Goal: Navigation & Orientation: Find specific page/section

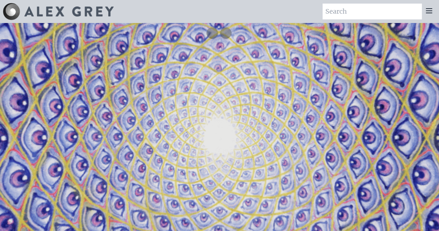
click at [426, 16] on div at bounding box center [429, 12] width 14 height 16
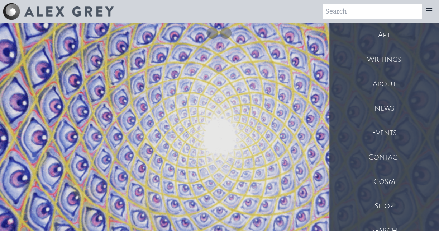
click at [387, 157] on div "Contact" at bounding box center [385, 157] width 110 height 24
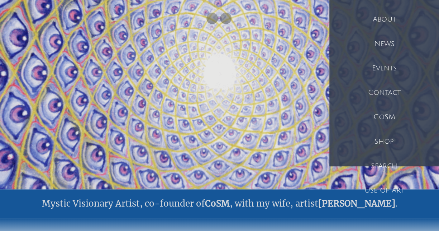
scroll to position [72, 0]
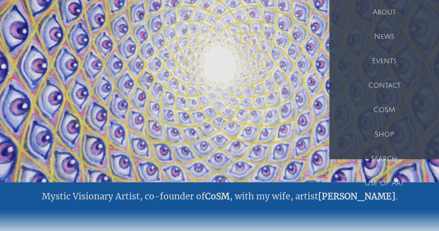
click at [383, 57] on div "Events" at bounding box center [385, 61] width 110 height 24
click at [388, 93] on div "Contact" at bounding box center [385, 85] width 110 height 24
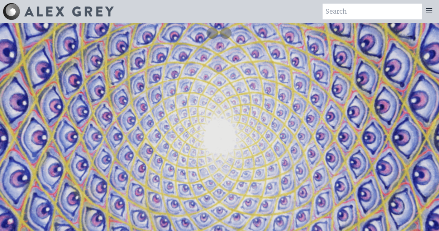
click at [68, 14] on img at bounding box center [68, 11] width 89 height 10
click at [426, 14] on icon at bounding box center [429, 10] width 9 height 9
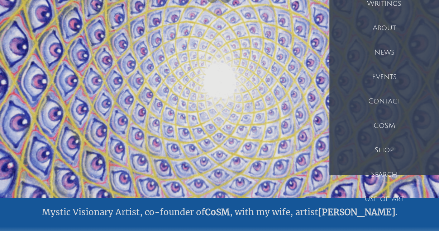
scroll to position [72, 0]
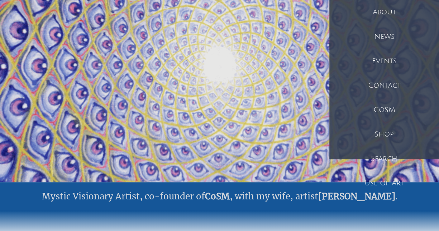
click at [393, 84] on div "Contact" at bounding box center [385, 85] width 110 height 24
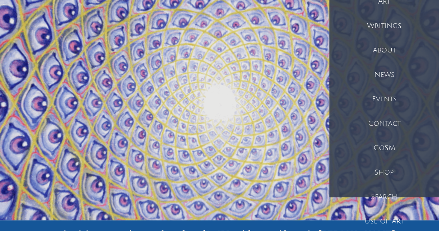
scroll to position [0, 0]
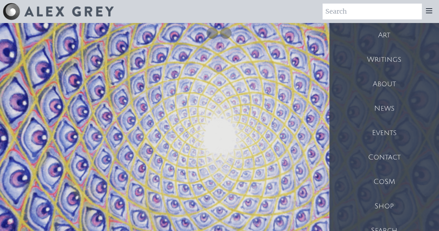
click at [380, 41] on div "Art" at bounding box center [385, 35] width 110 height 24
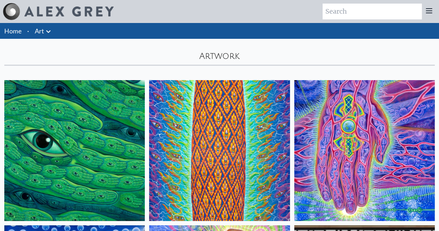
click at [427, 16] on div at bounding box center [429, 12] width 14 height 16
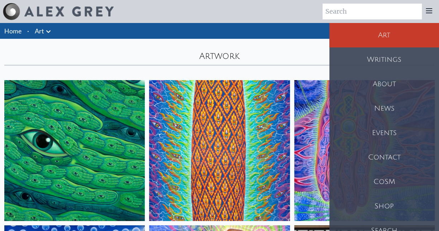
click at [429, 13] on icon at bounding box center [429, 11] width 6 height 4
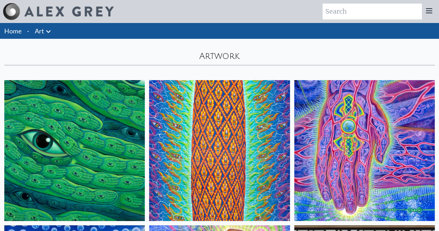
click at [429, 13] on icon at bounding box center [429, 11] width 6 height 4
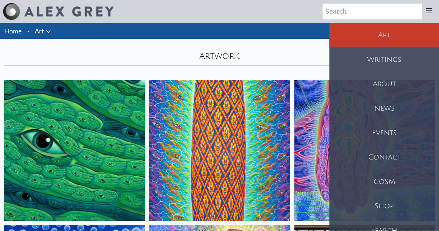
click at [394, 156] on div "Contact" at bounding box center [385, 157] width 110 height 24
